Goal: Task Accomplishment & Management: Manage account settings

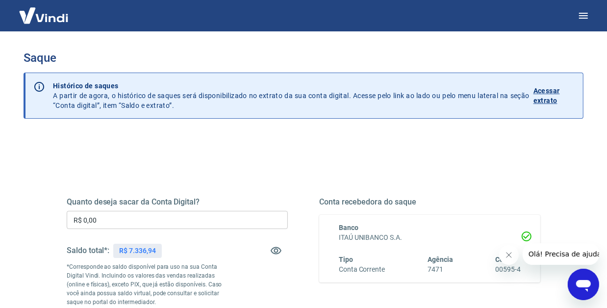
click at [137, 215] on input "R$ 0,00" at bounding box center [177, 220] width 221 height 18
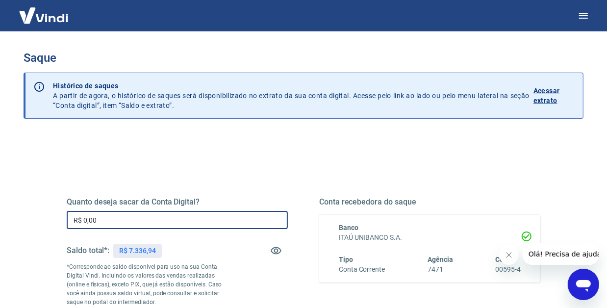
click at [137, 215] on input "R$ 0,00" at bounding box center [177, 220] width 221 height 18
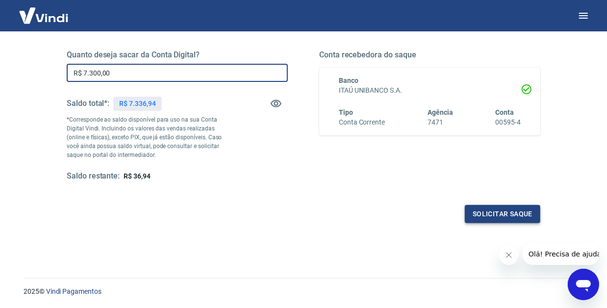
type input "R$ 7.300,00"
click at [484, 212] on button "Solicitar saque" at bounding box center [503, 214] width 76 height 18
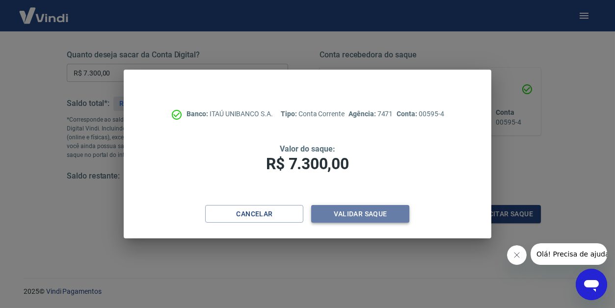
click at [349, 216] on button "Validar saque" at bounding box center [360, 214] width 98 height 18
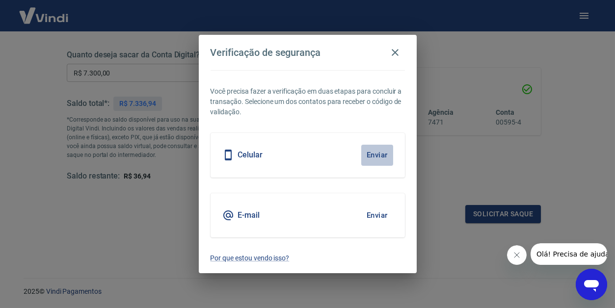
click at [378, 153] on button "Enviar" at bounding box center [377, 155] width 32 height 21
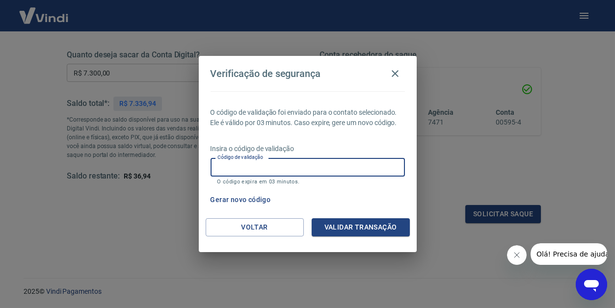
click at [255, 167] on input "Código de validação" at bounding box center [307, 167] width 194 height 18
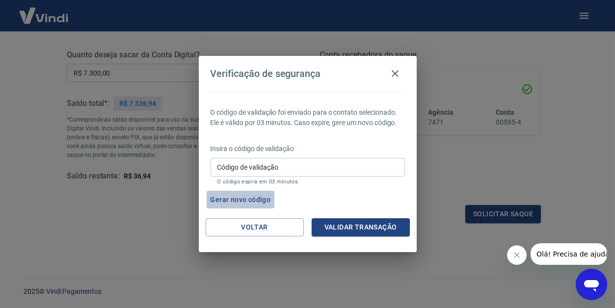
click at [227, 198] on button "Gerar novo código" at bounding box center [241, 200] width 68 height 18
click at [250, 199] on button "Gerar novo código" at bounding box center [241, 200] width 68 height 18
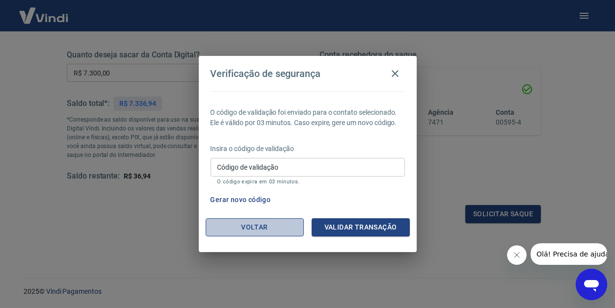
click at [230, 224] on button "Voltar" at bounding box center [255, 227] width 98 height 18
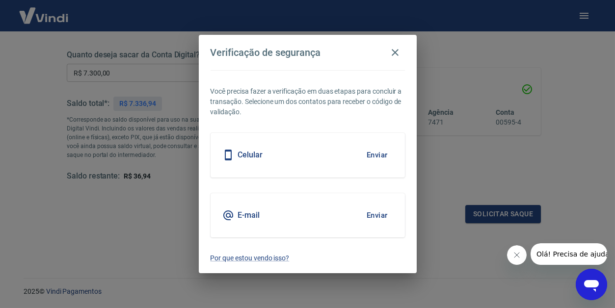
click at [383, 214] on button "Enviar" at bounding box center [377, 215] width 32 height 21
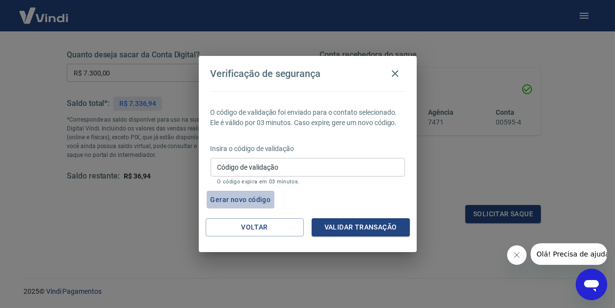
click at [244, 196] on button "Gerar novo código" at bounding box center [241, 200] width 68 height 18
click at [252, 197] on button "Gerar novo código" at bounding box center [241, 200] width 68 height 18
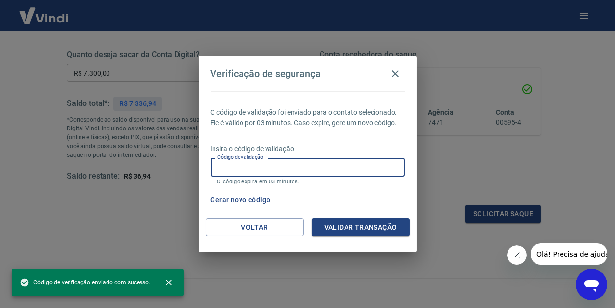
click at [297, 168] on input "Código de validação" at bounding box center [307, 167] width 194 height 18
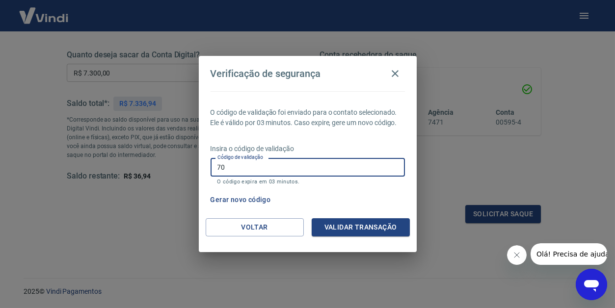
type input "7"
type input "807344"
click at [353, 225] on button "Validar transação" at bounding box center [361, 227] width 98 height 18
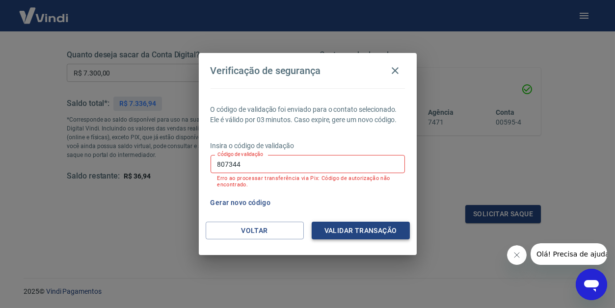
click at [338, 230] on button "Validar transação" at bounding box center [361, 231] width 98 height 18
drag, startPoint x: 397, startPoint y: 65, endPoint x: 381, endPoint y: 104, distance: 41.4
click at [396, 65] on icon "button" at bounding box center [395, 71] width 12 height 12
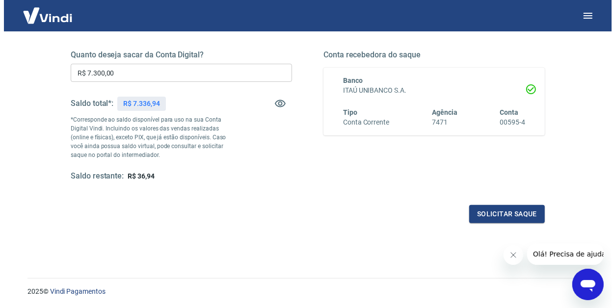
scroll to position [177, 0]
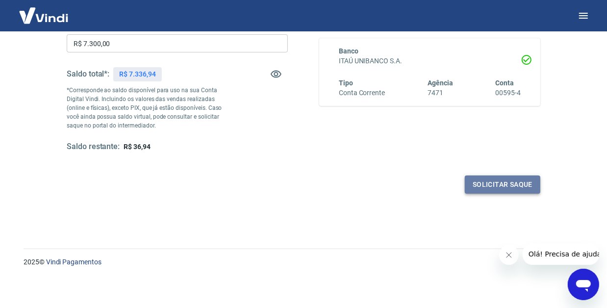
click at [500, 183] on button "Solicitar saque" at bounding box center [503, 185] width 76 height 18
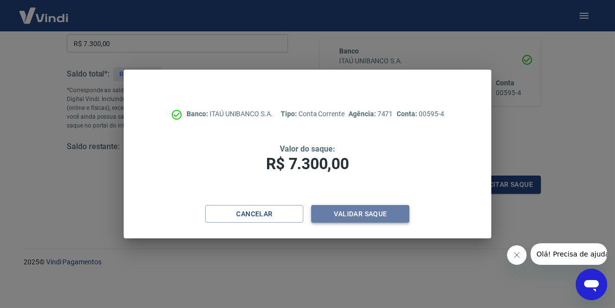
click at [373, 214] on button "Validar saque" at bounding box center [360, 214] width 98 height 18
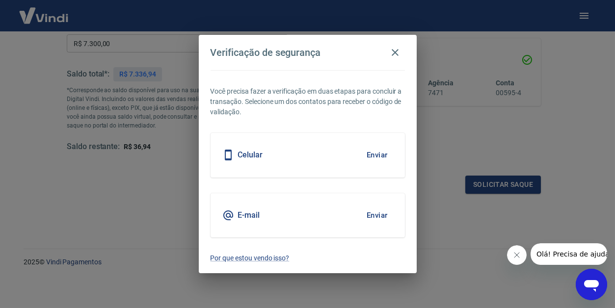
click at [382, 212] on button "Enviar" at bounding box center [377, 215] width 32 height 21
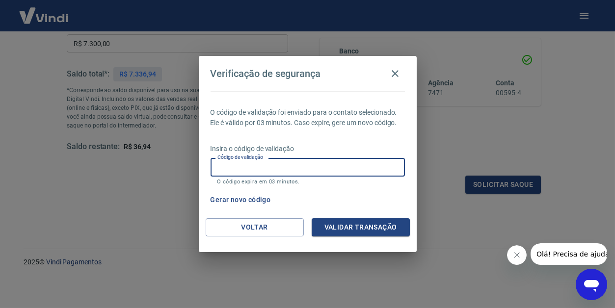
click at [259, 161] on div "Código de validação Código de validação O código expira em 03 minutos." at bounding box center [307, 171] width 194 height 26
paste input "617224"
type input "617224"
click at [369, 228] on button "Validar transação" at bounding box center [361, 227] width 98 height 18
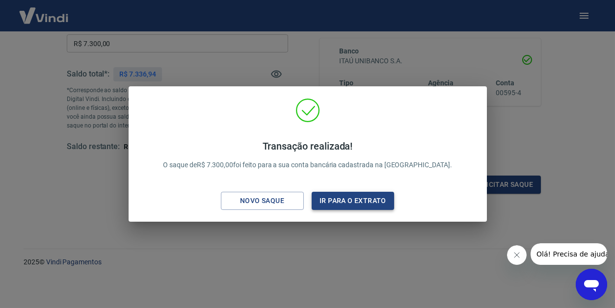
click at [360, 193] on button "Ir para o extrato" at bounding box center [353, 201] width 83 height 18
